Goal: Transaction & Acquisition: Purchase product/service

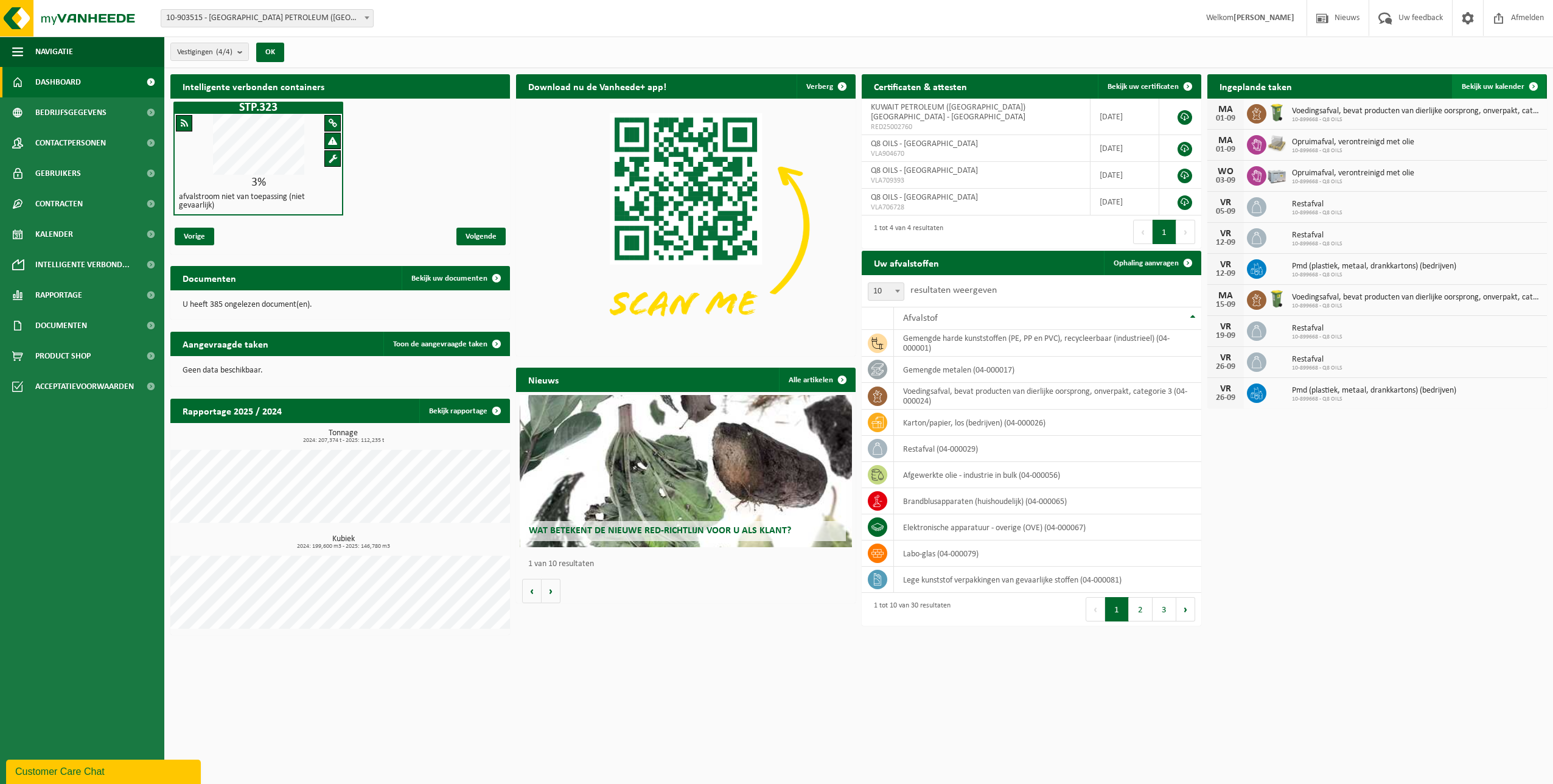
click at [1472, 83] on span "Bekijk uw kalender" at bounding box center [1493, 86] width 62 height 8
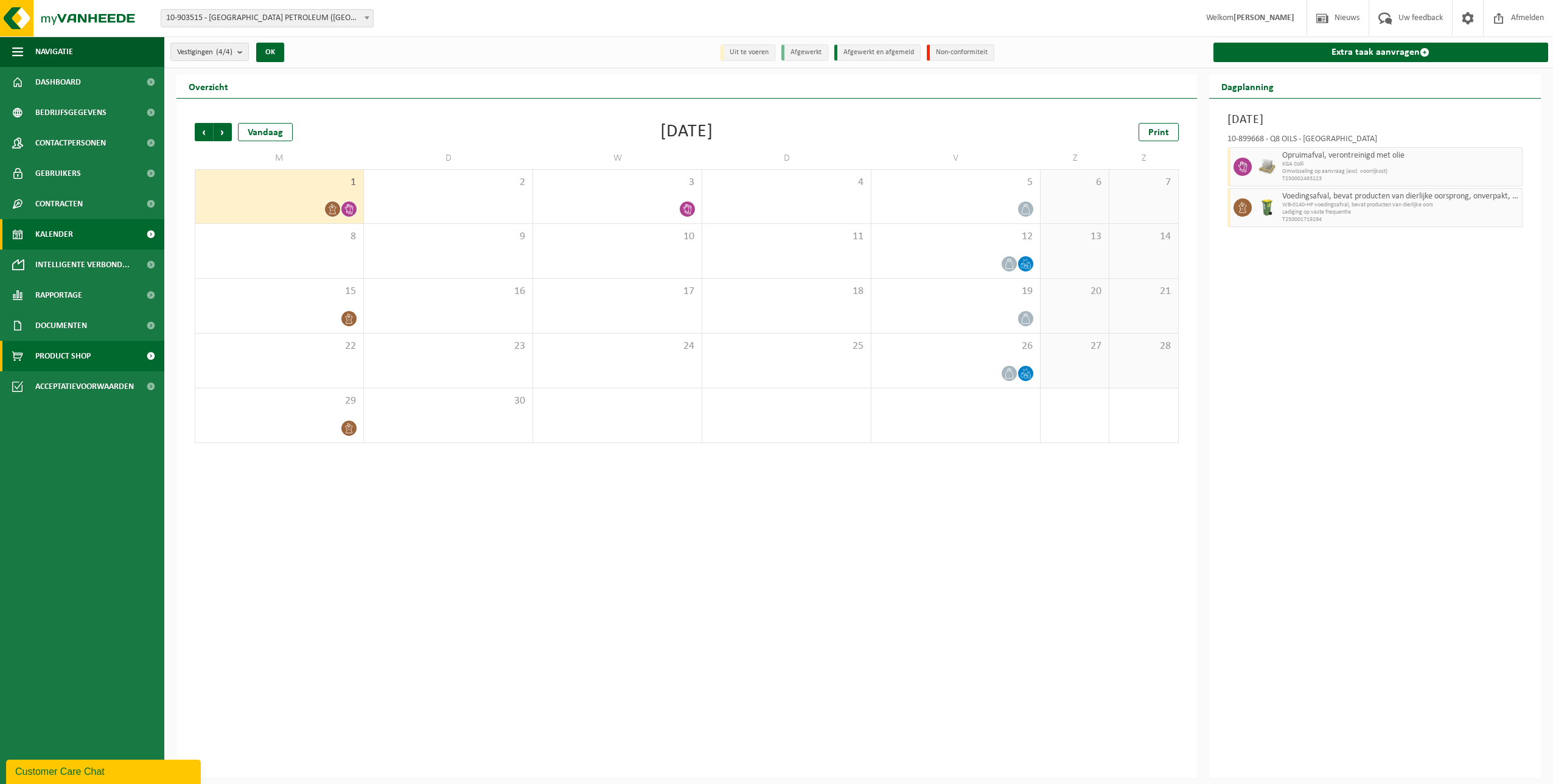
click at [64, 361] on span "Product Shop" at bounding box center [63, 356] width 56 height 30
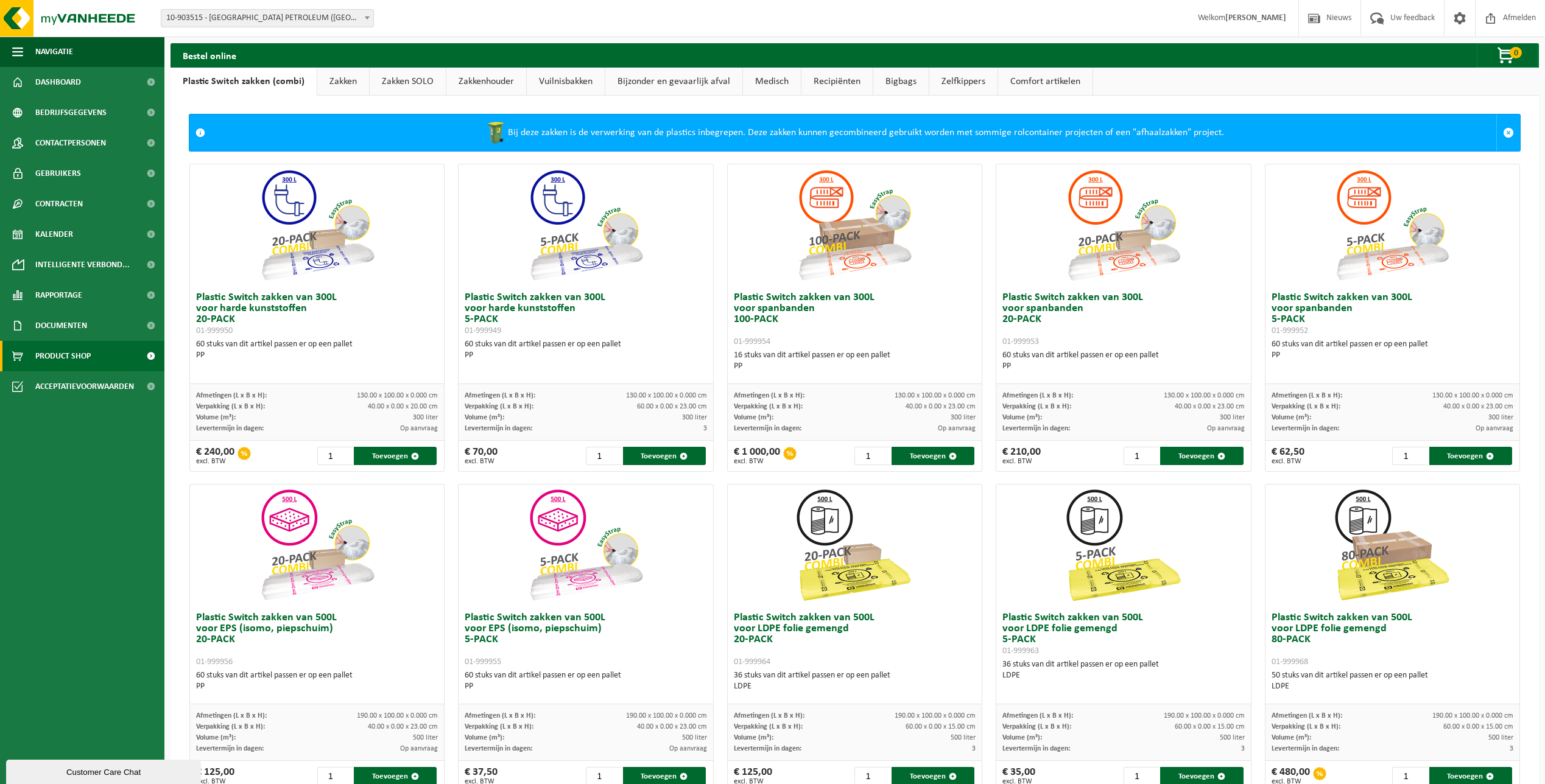
click at [543, 79] on link "Vuilnisbakken" at bounding box center [566, 81] width 78 height 28
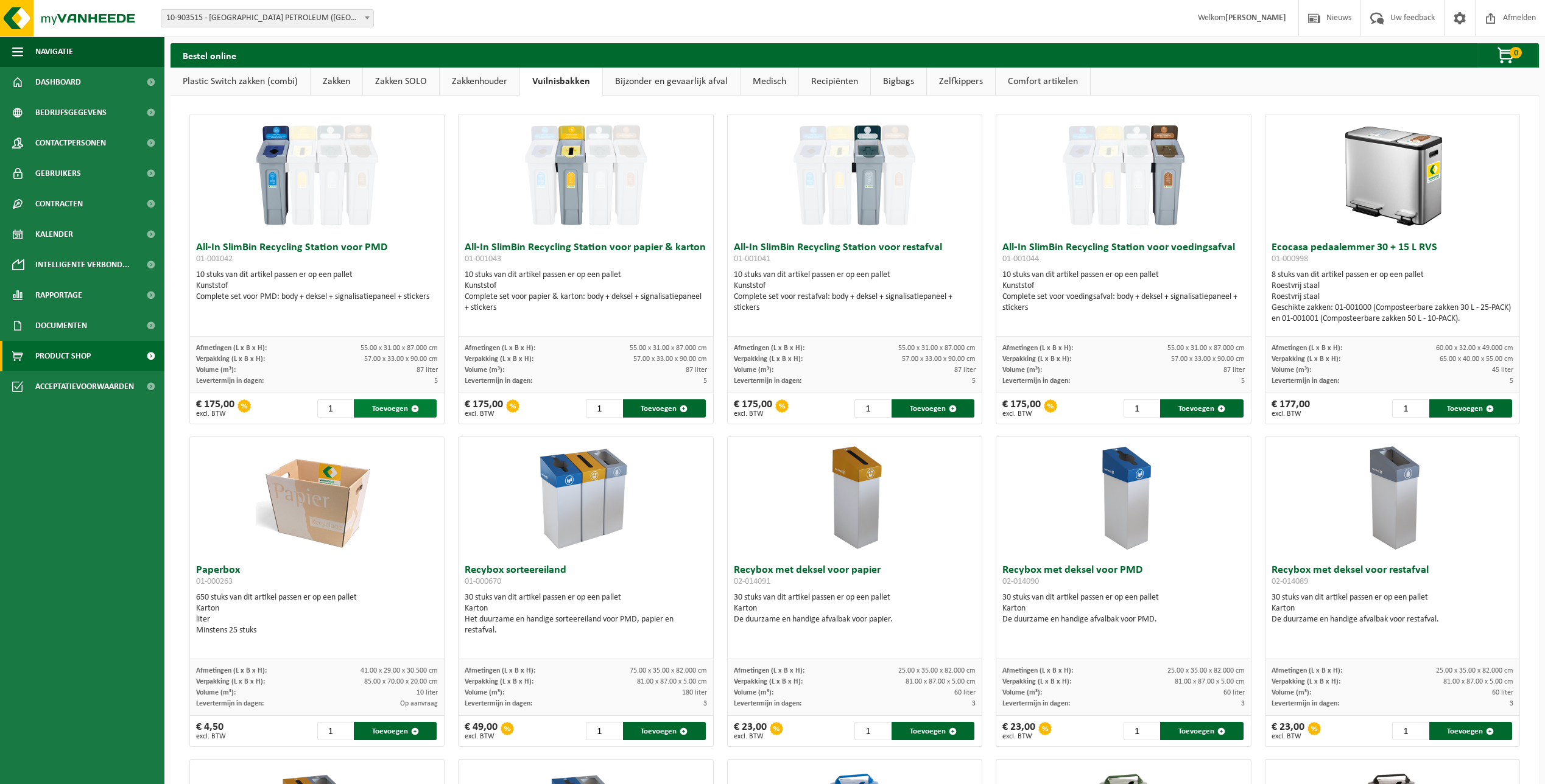
click at [413, 409] on span "button" at bounding box center [415, 409] width 8 height 8
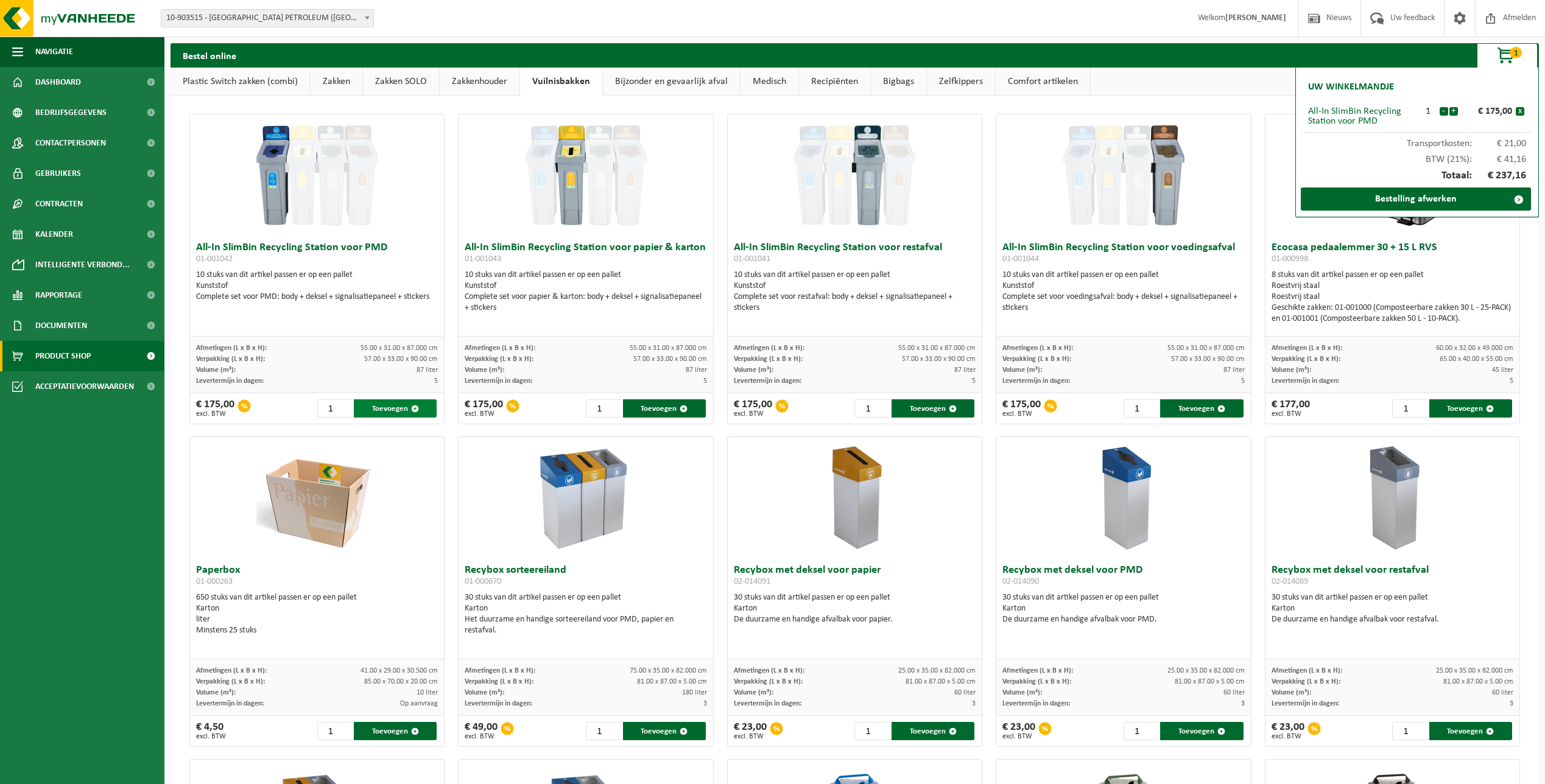
click at [412, 409] on span "button" at bounding box center [415, 409] width 8 height 8
click at [329, 409] on input "1" at bounding box center [335, 408] width 36 height 18
click at [343, 406] on input "2" at bounding box center [335, 408] width 36 height 18
click at [388, 411] on button "Toevoegen" at bounding box center [395, 408] width 83 height 18
type input "1"
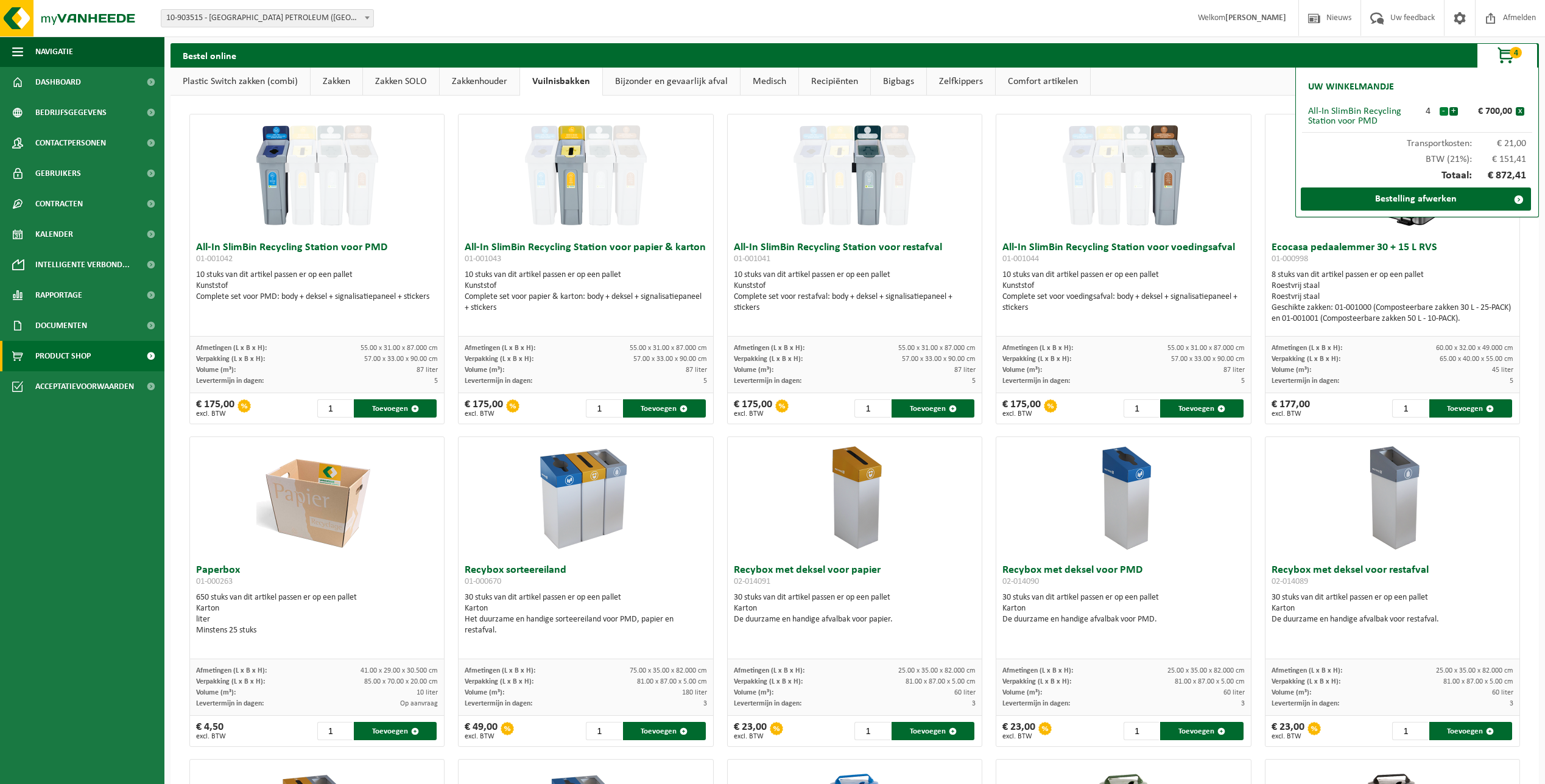
click at [1445, 113] on button "-" at bounding box center [1444, 112] width 9 height 9
click at [607, 406] on input "2" at bounding box center [603, 408] width 36 height 18
click at [665, 410] on button "Toevoegen" at bounding box center [664, 408] width 83 height 18
type input "1"
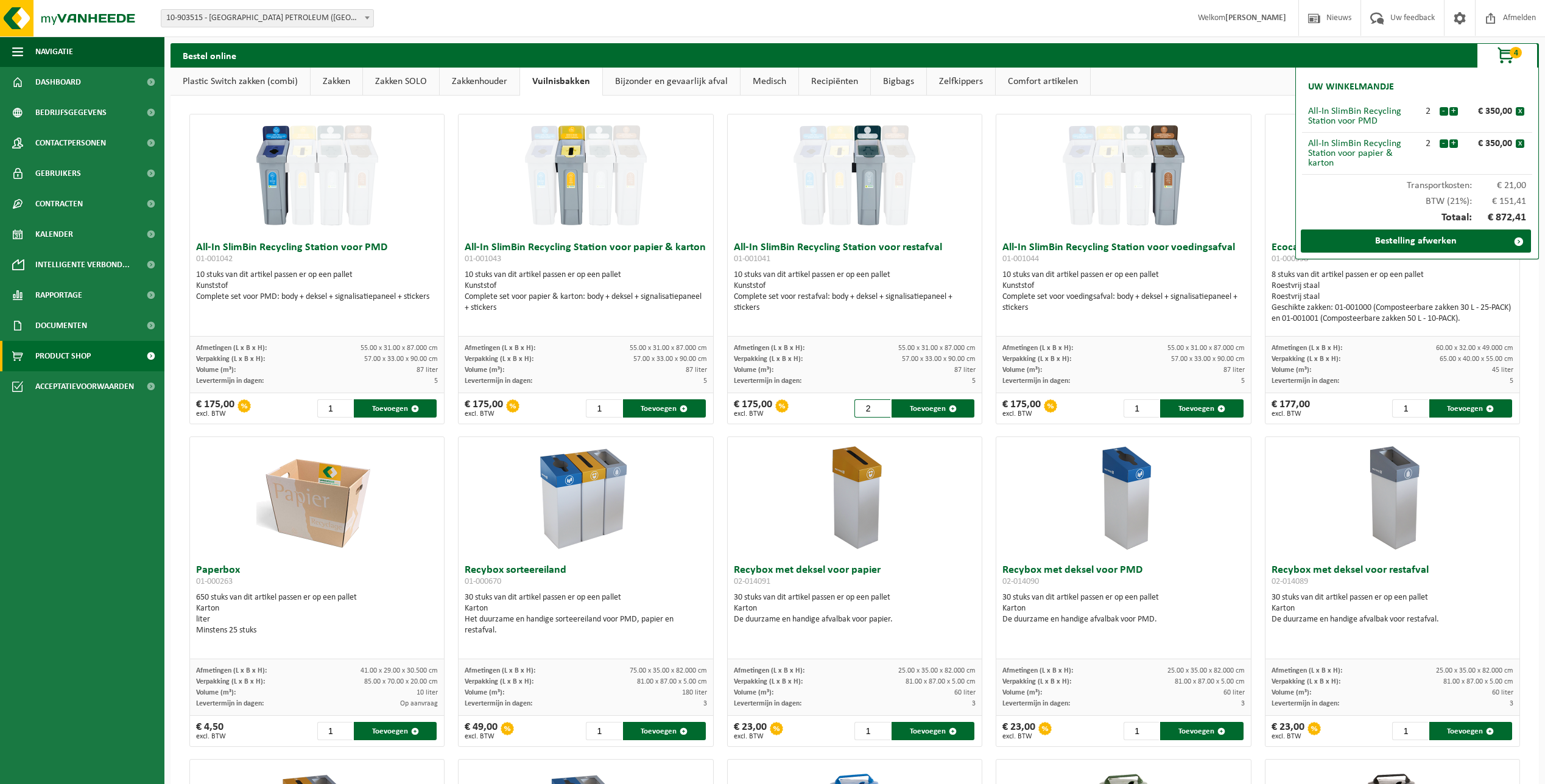
click at [873, 406] on input "2" at bounding box center [872, 408] width 36 height 18
click at [925, 406] on button "Toevoegen" at bounding box center [933, 408] width 83 height 18
type input "1"
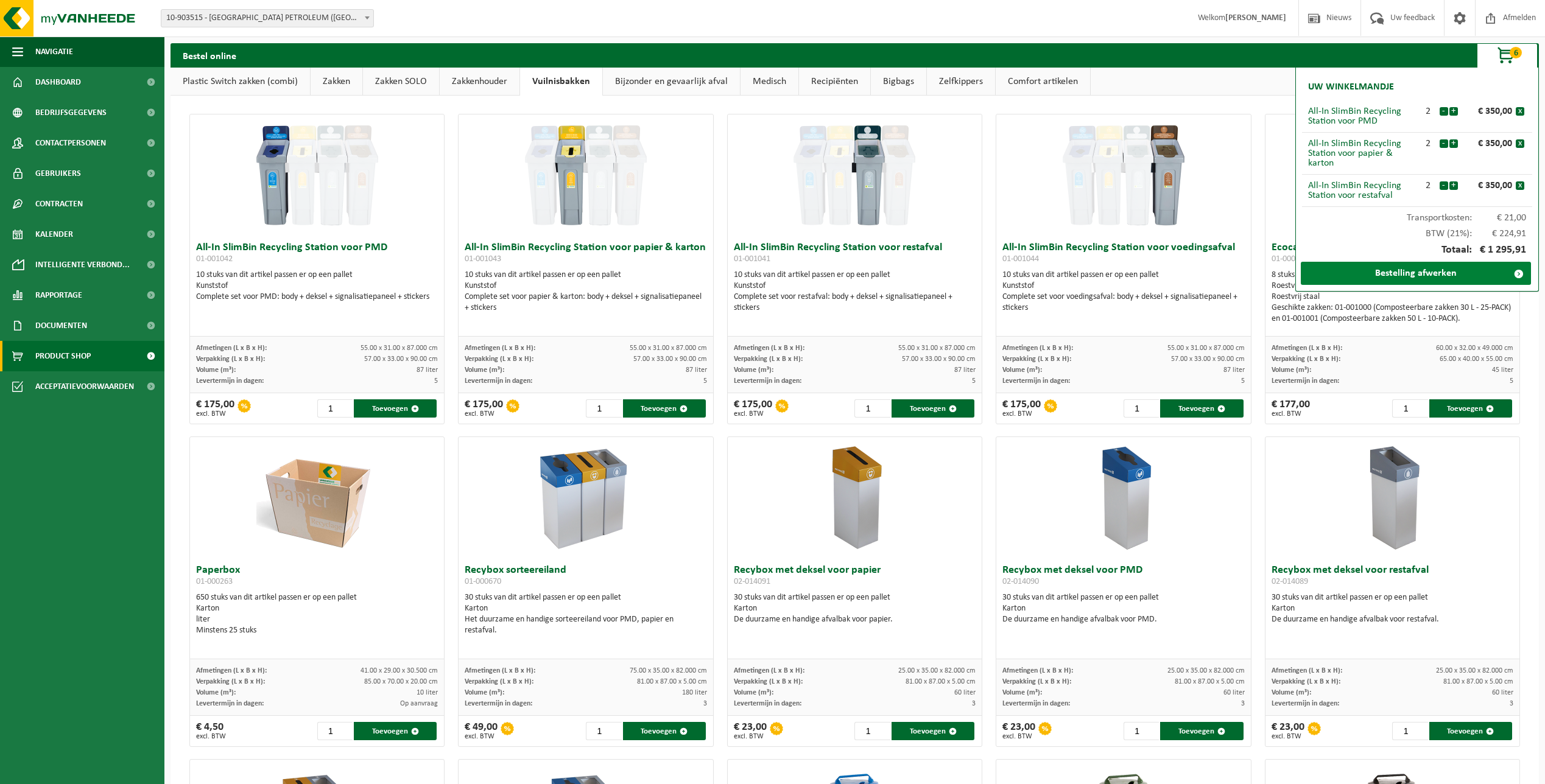
click at [1410, 272] on link "Bestelling afwerken" at bounding box center [1416, 273] width 230 height 23
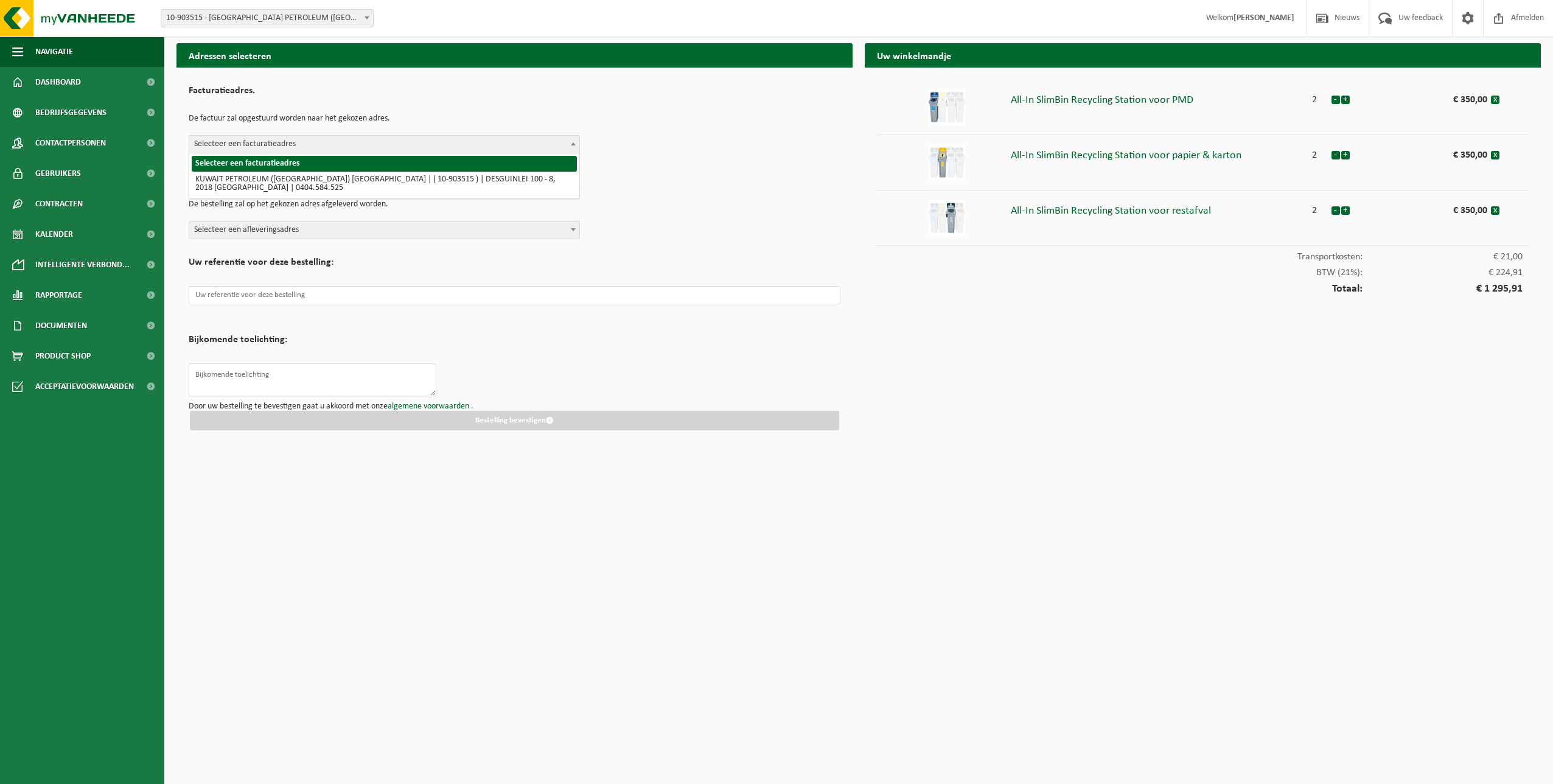
click at [573, 144] on b at bounding box center [573, 144] width 5 height 3
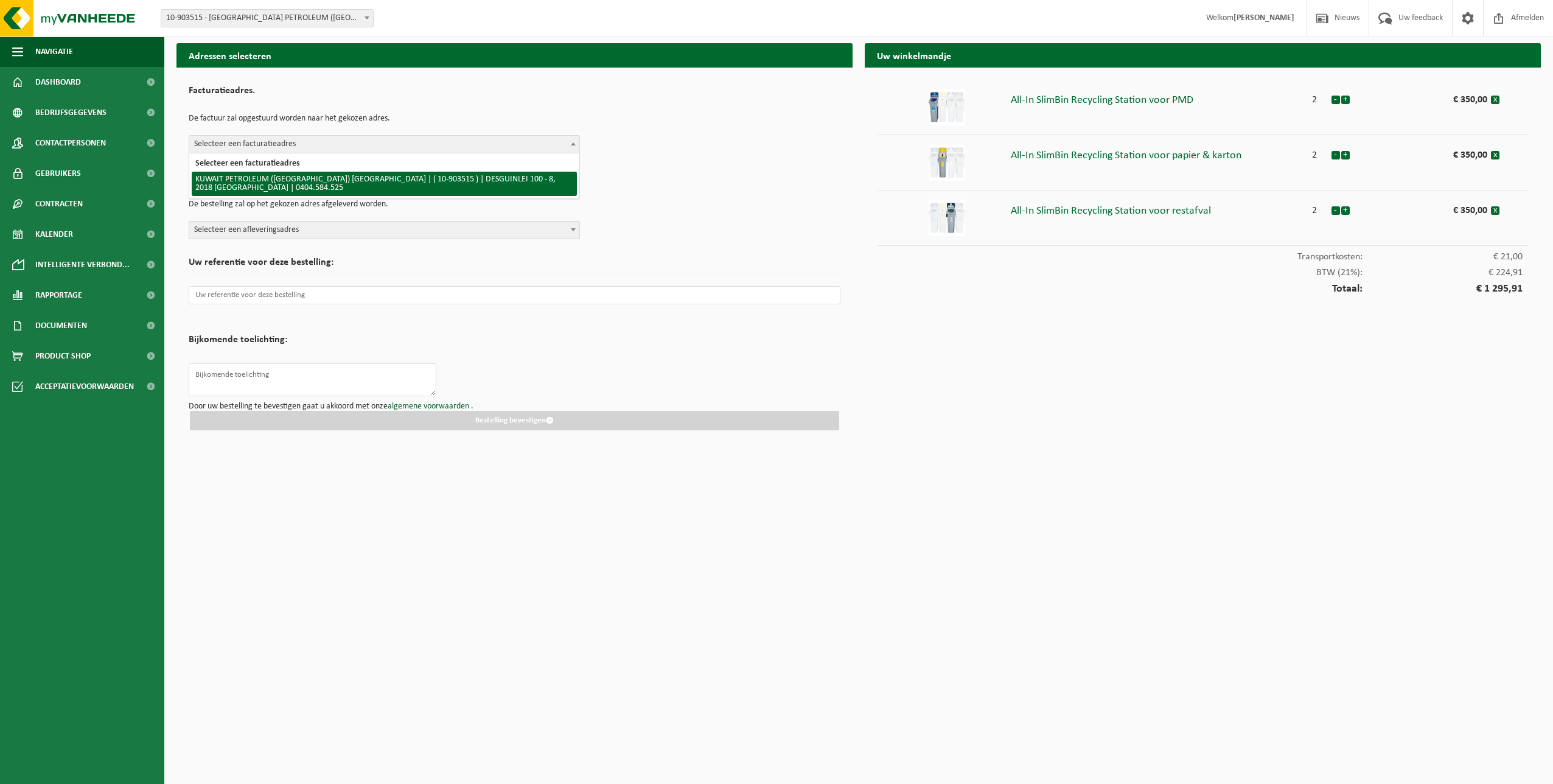
select select "121309"
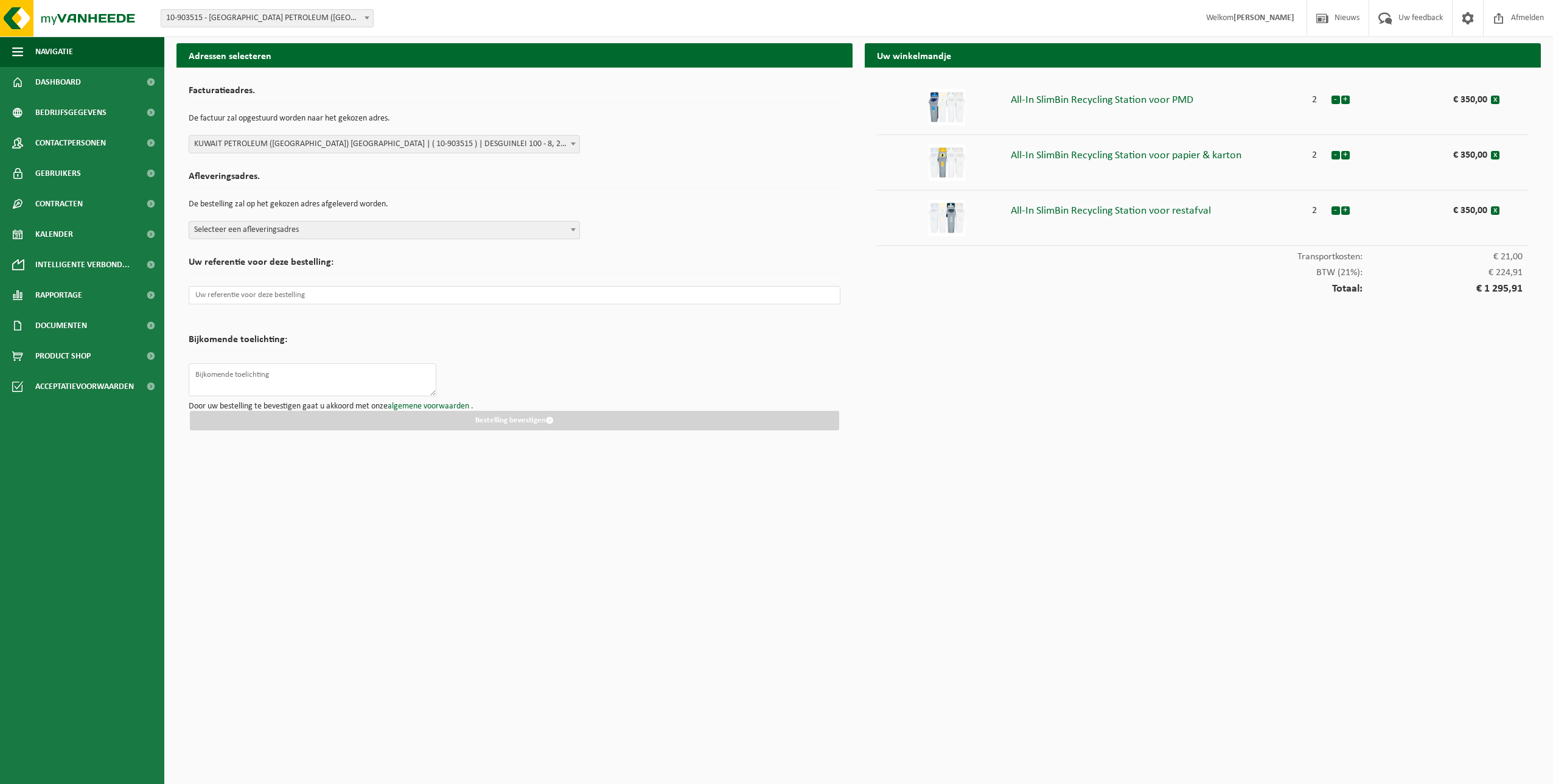
click at [573, 228] on b at bounding box center [573, 230] width 5 height 3
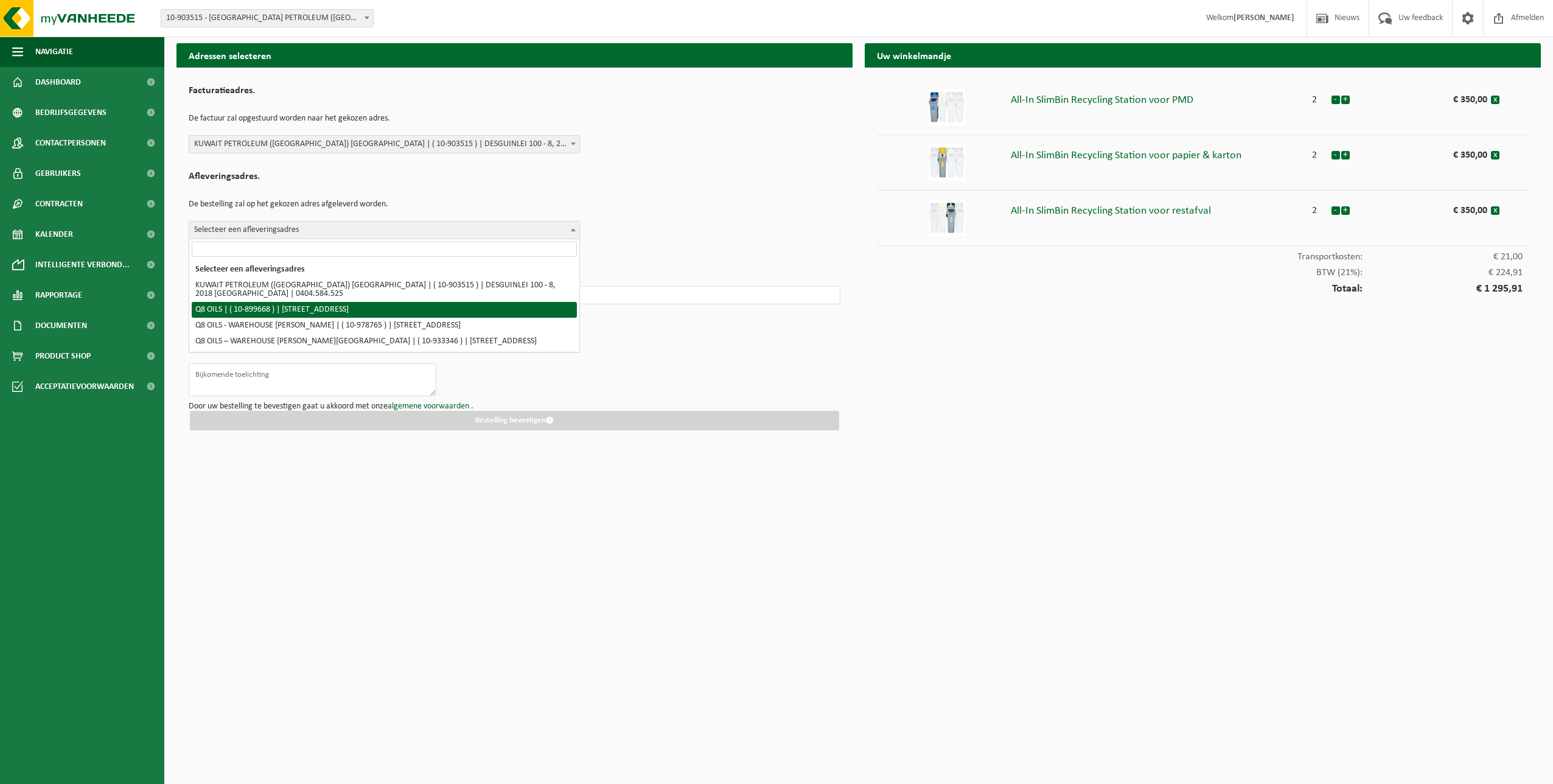
select select "121295"
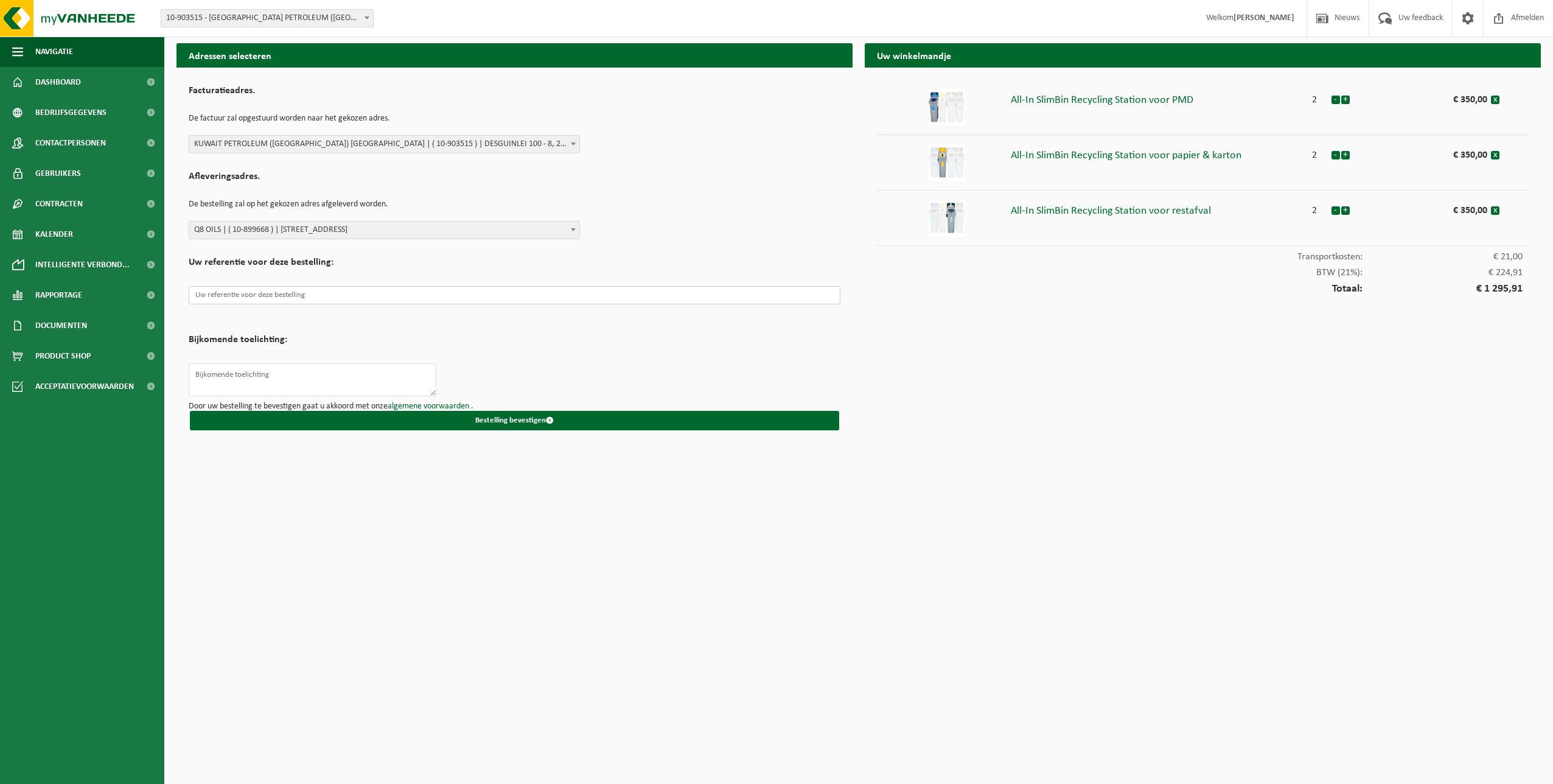
click at [395, 291] on input "text" at bounding box center [514, 295] width 652 height 18
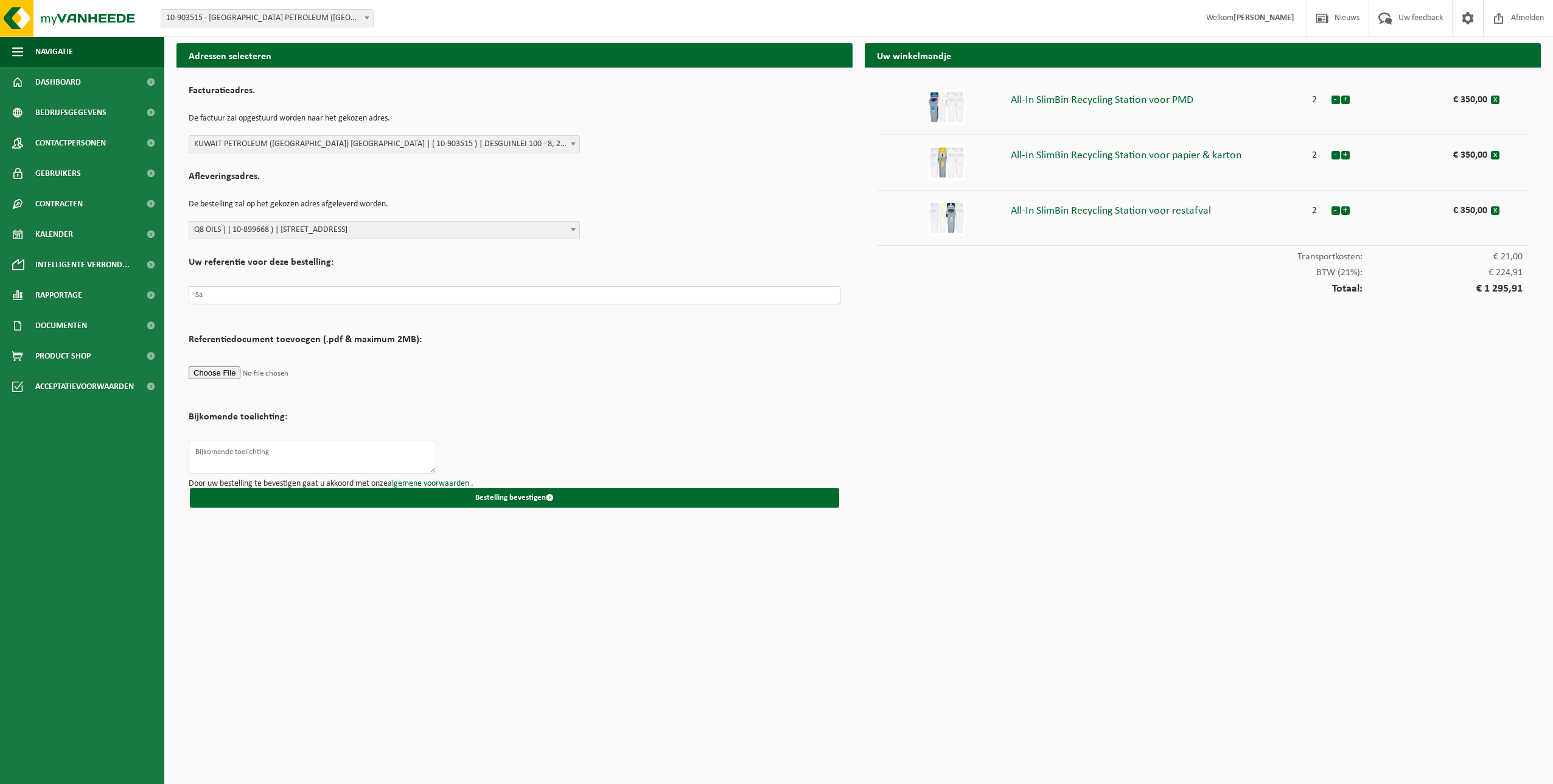
type input "S"
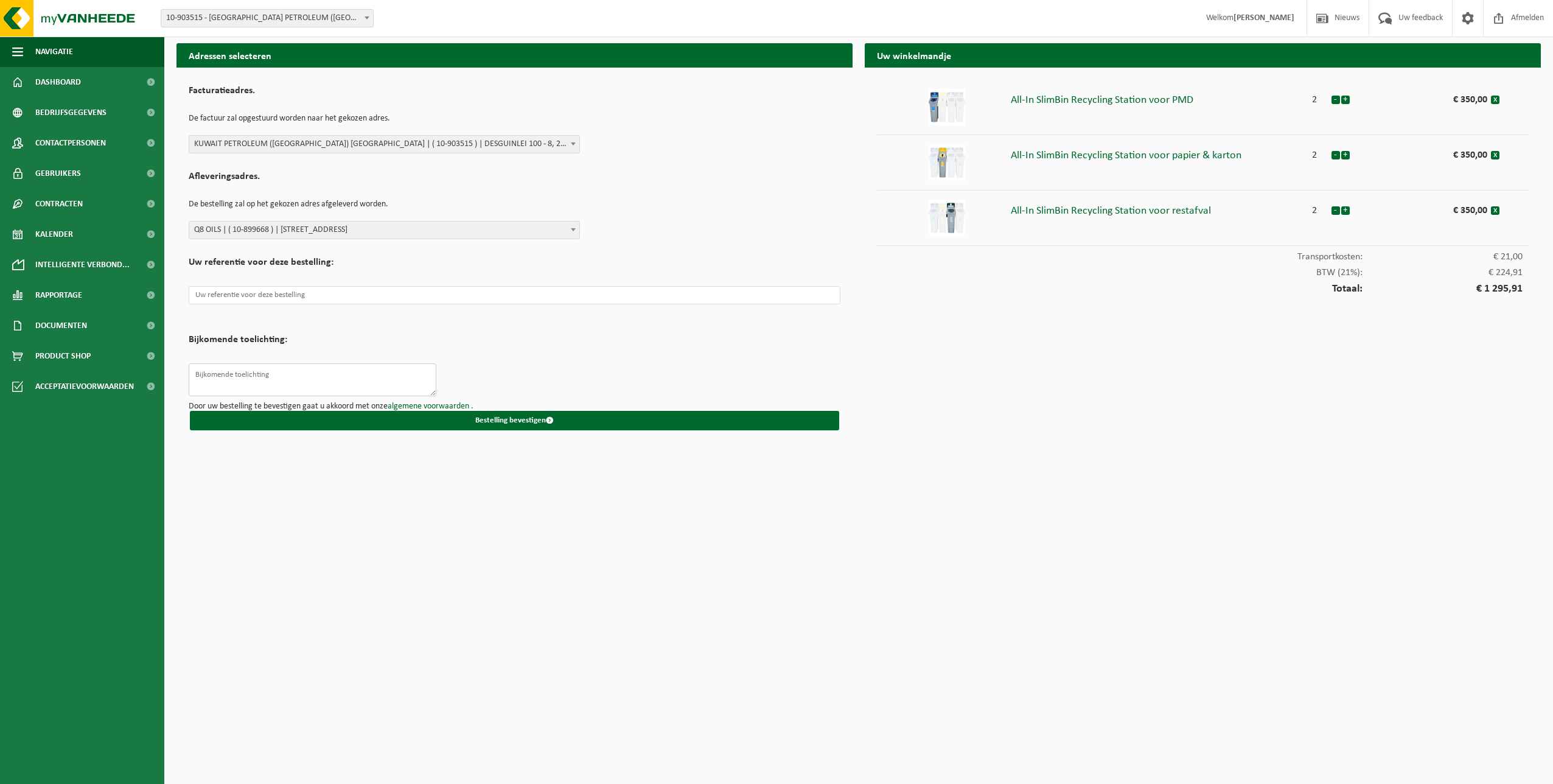
click at [272, 375] on textarea at bounding box center [312, 380] width 248 height 33
type textarea "Sabine Verschueren - sorteereilanden voor weegbrug en sociaal gebouw"
click at [425, 428] on button "Bestelling bevestigen" at bounding box center [515, 420] width 650 height 20
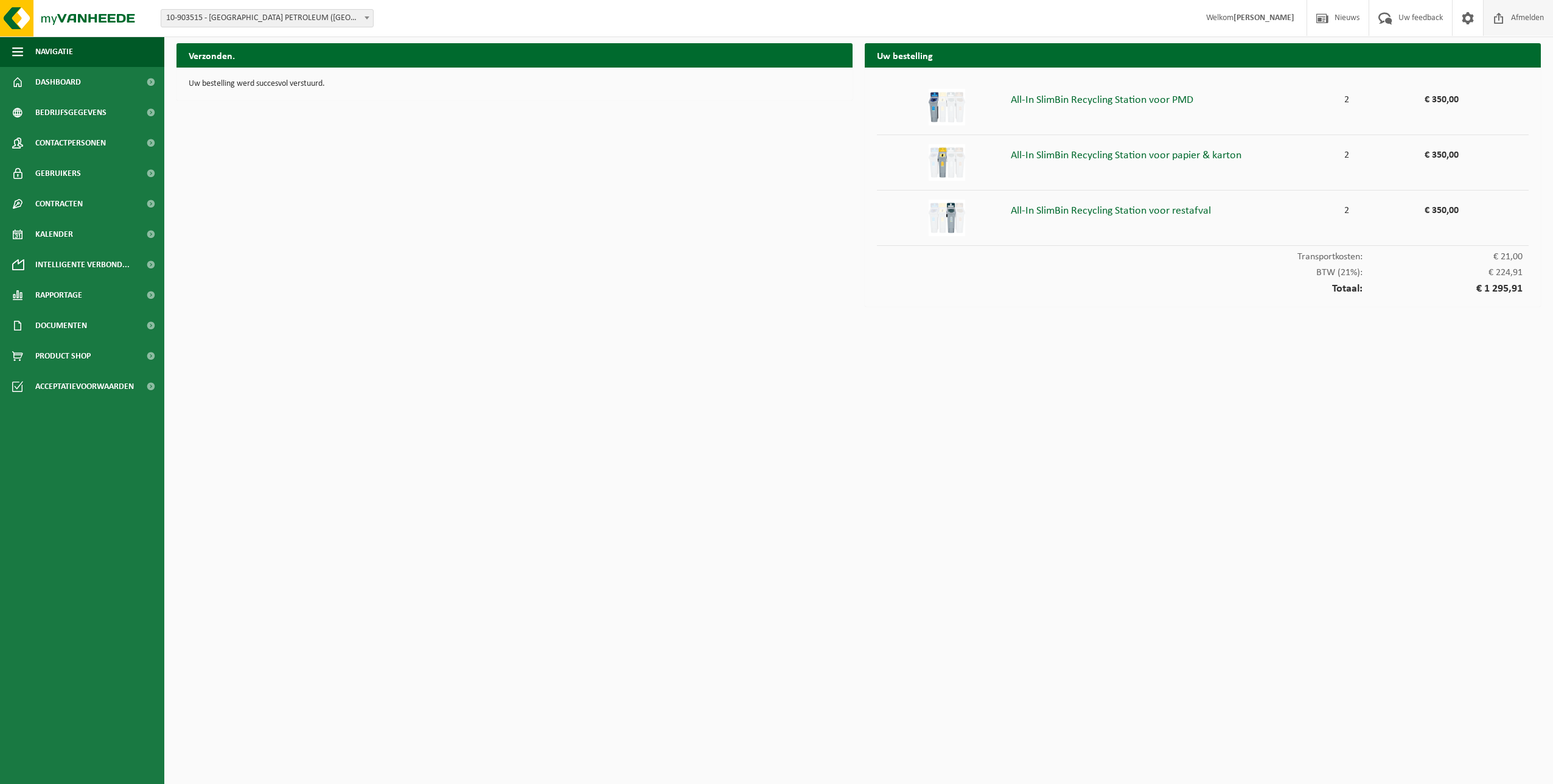
click at [1508, 15] on span "Afmelden" at bounding box center [1528, 18] width 39 height 36
